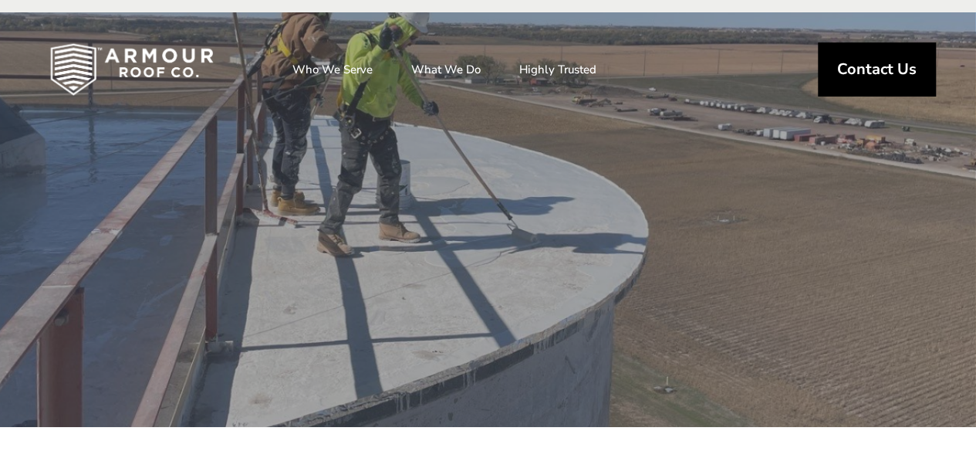
scroll to position [400, 0]
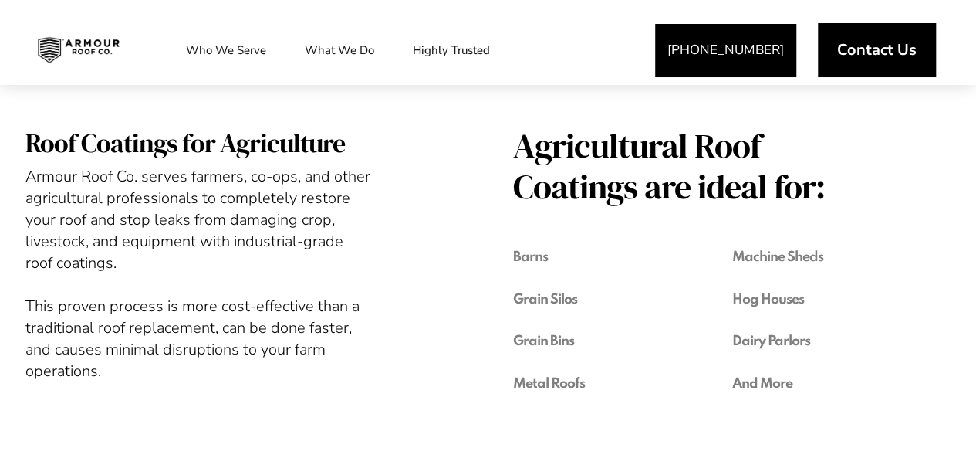
click at [809, 140] on span "Agricultural Roof Coatings are ideal for:" at bounding box center [686, 167] width 347 height 82
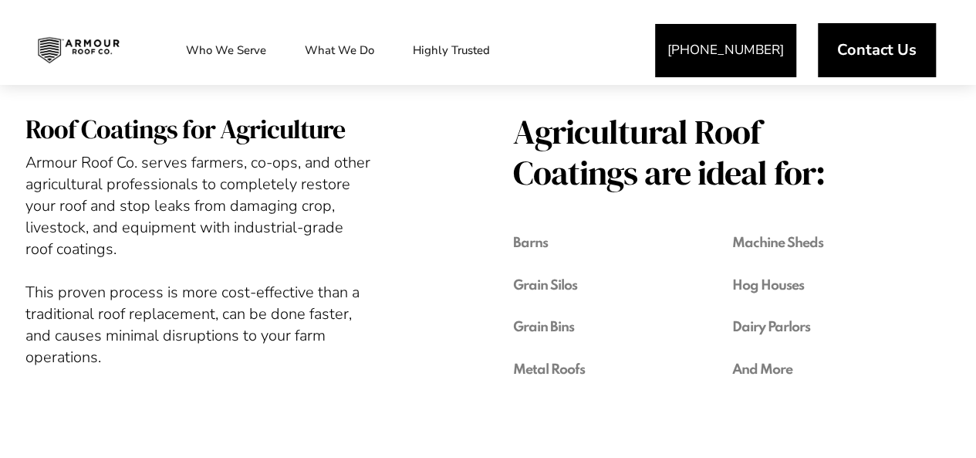
click at [531, 330] on h3 "Grain Bins" at bounding box center [607, 326] width 188 height 29
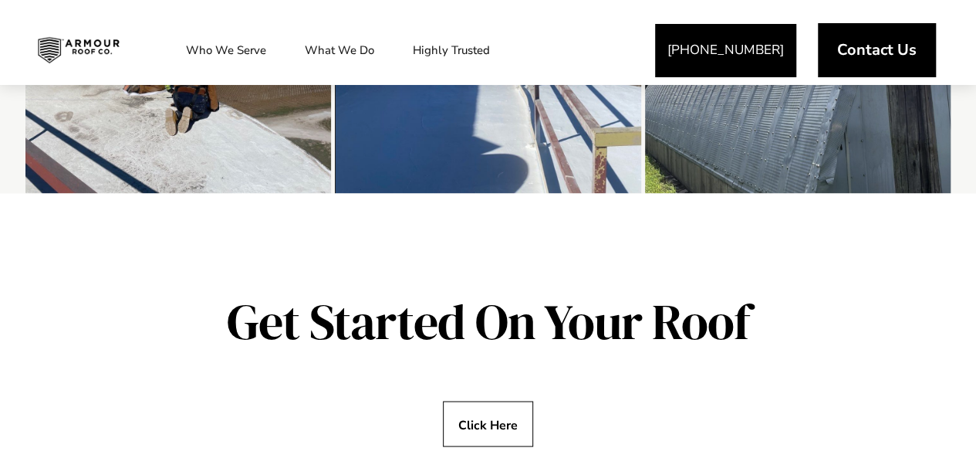
scroll to position [814, 0]
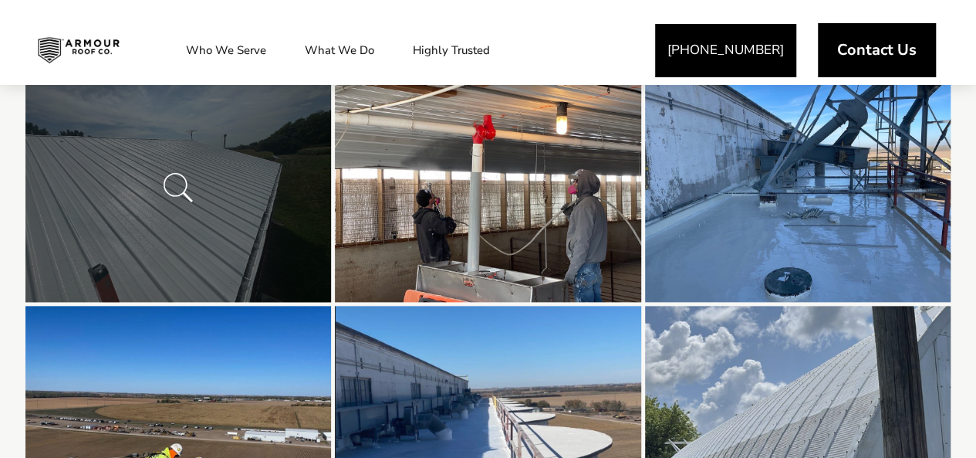
click at [256, 252] on img at bounding box center [178, 188] width 306 height 230
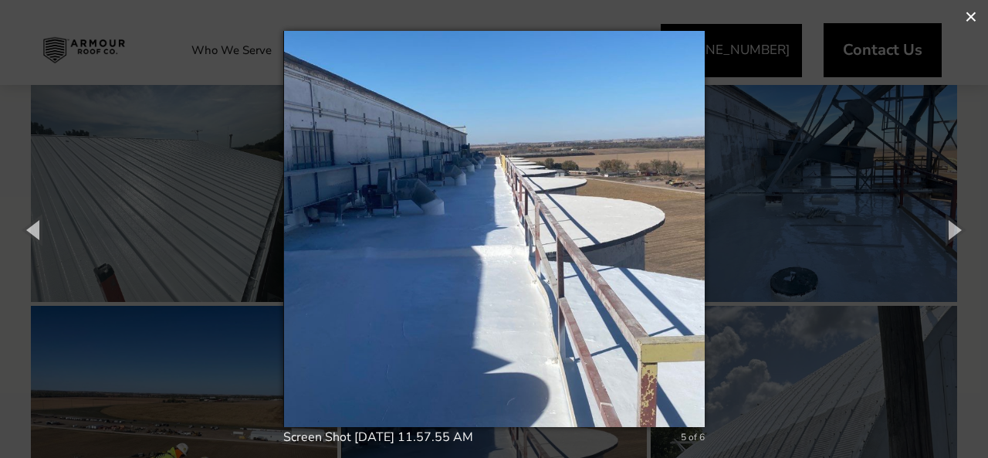
click at [975, 7] on button "×" at bounding box center [971, 17] width 34 height 34
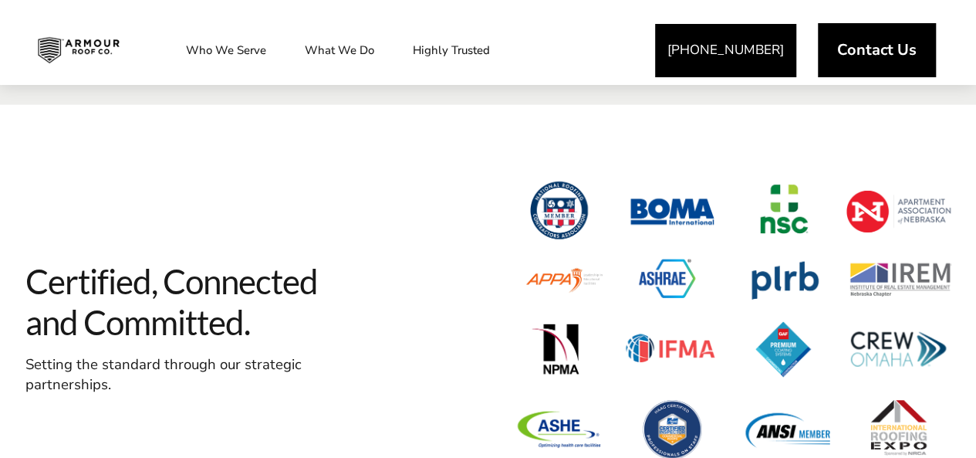
scroll to position [2092, 0]
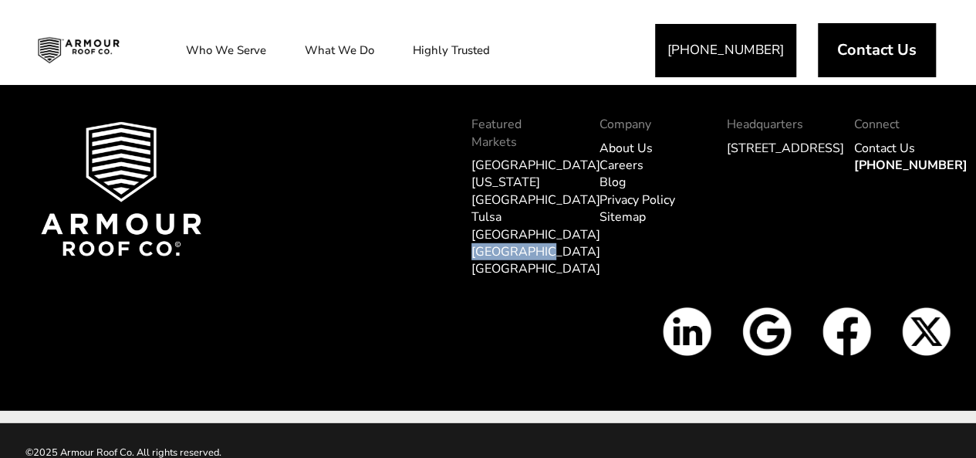
drag, startPoint x: 469, startPoint y: 220, endPoint x: 557, endPoint y: 219, distance: 88.0
click at [557, 219] on div "Featured Markets Omaha Kansas City Tulsa Dallas Los Angeles Tampa" at bounding box center [519, 205] width 127 height 204
click at [529, 263] on div "Featured Markets Omaha Kansas City Tulsa Dallas Los Angeles Tampa" at bounding box center [519, 205] width 96 height 204
drag, startPoint x: 515, startPoint y: 242, endPoint x: 467, endPoint y: 233, distance: 48.6
click at [467, 233] on div "Featured Markets Omaha Kansas City Tulsa Dallas Los Angeles Tampa" at bounding box center [519, 205] width 127 height 204
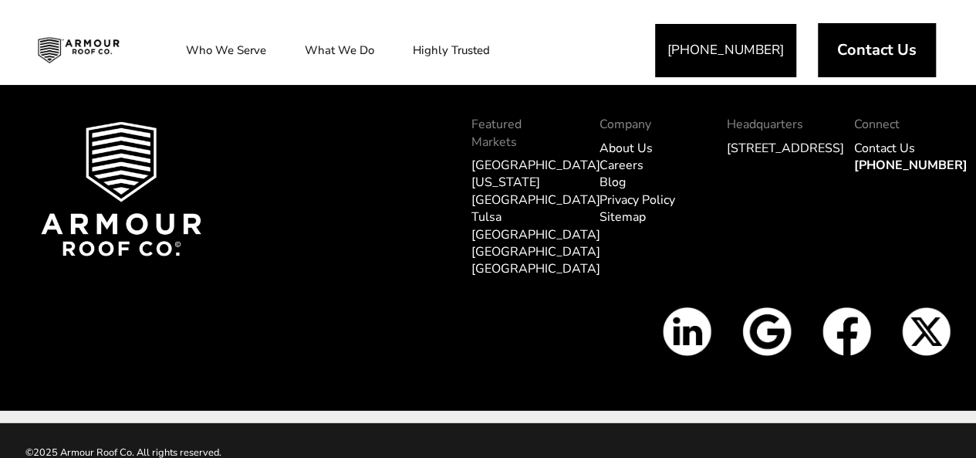
click at [591, 243] on div "Company About Us Careers Blog Privacy Policy Sitemap" at bounding box center [647, 205] width 127 height 204
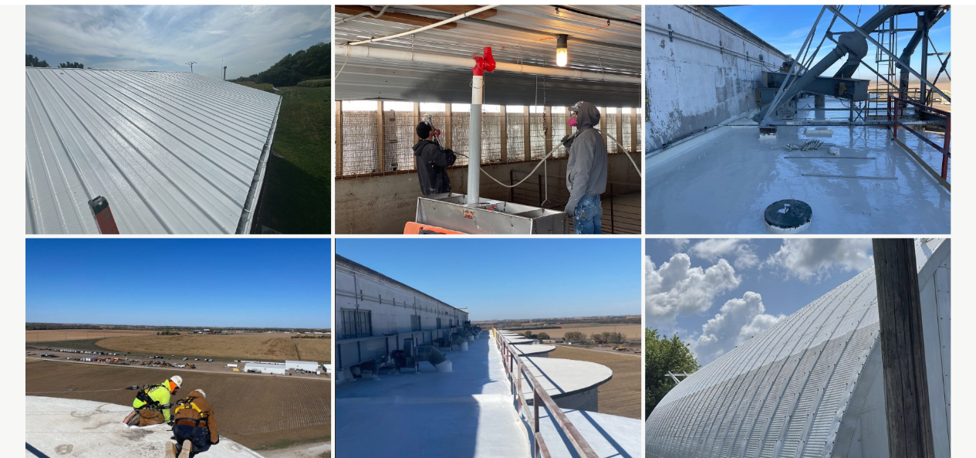
scroll to position [0, 0]
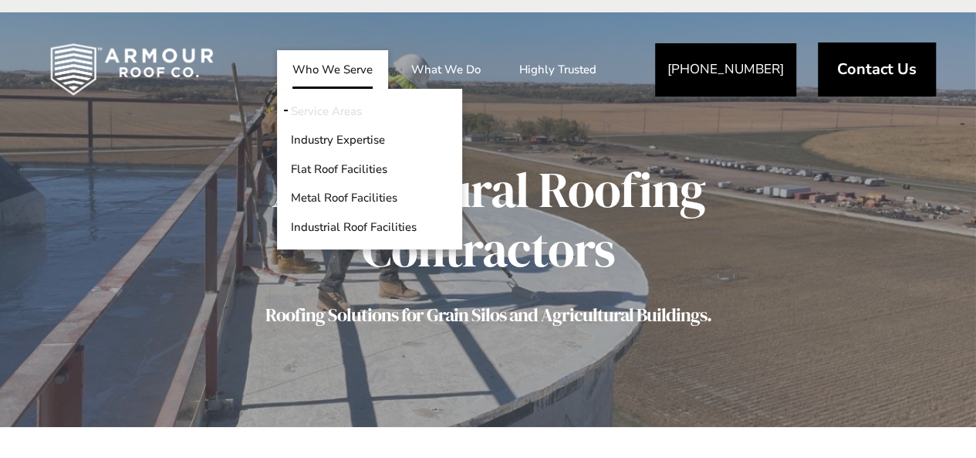
click at [333, 101] on link "Service Areas" at bounding box center [369, 110] width 185 height 29
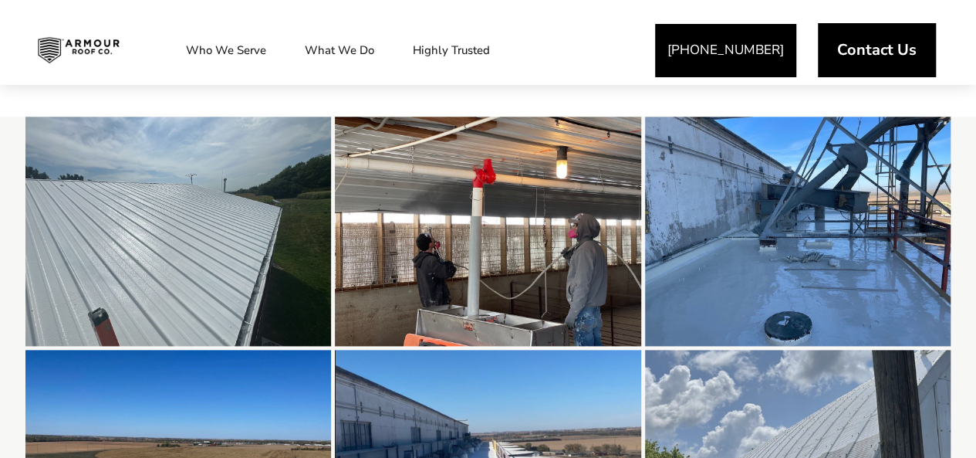
scroll to position [639, 0]
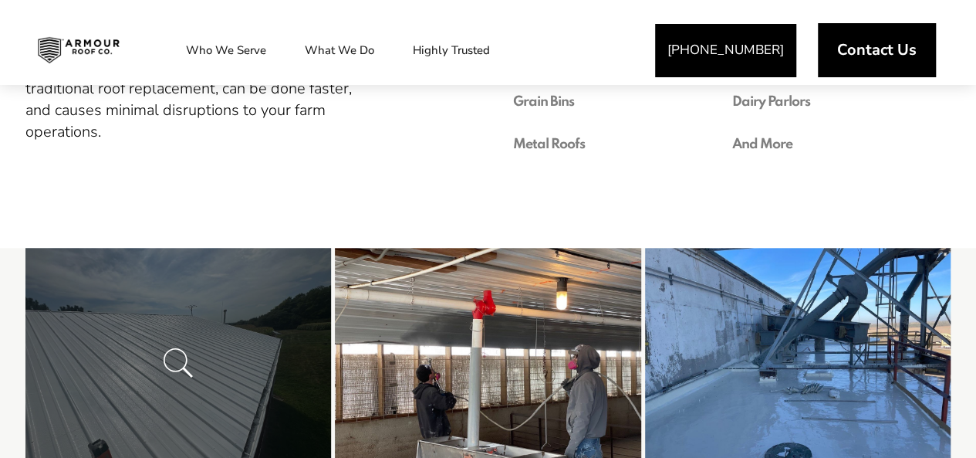
click at [185, 316] on img at bounding box center [178, 363] width 306 height 230
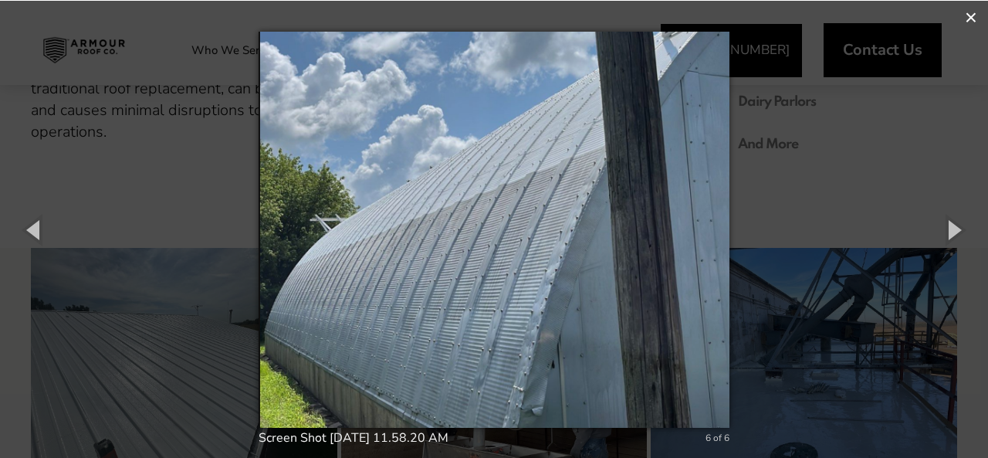
click at [966, 19] on button "×" at bounding box center [971, 18] width 34 height 34
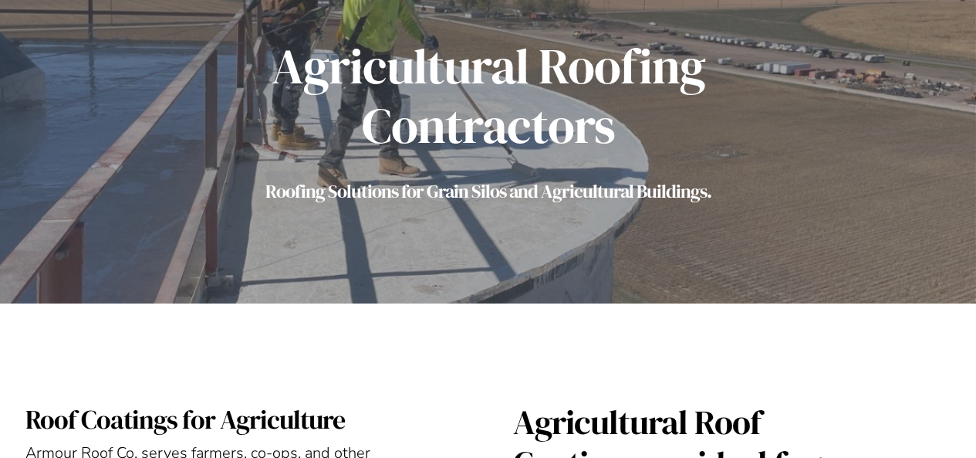
scroll to position [0, 0]
